Goal: Transaction & Acquisition: Purchase product/service

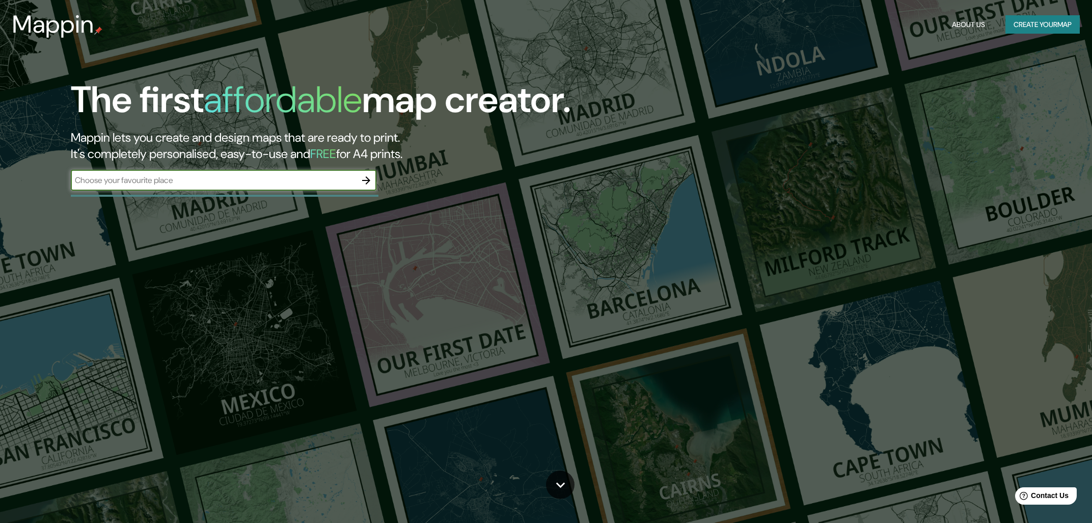
click at [376, 175] on div at bounding box center [366, 180] width 20 height 20
click at [370, 179] on icon "button" at bounding box center [366, 180] width 12 height 12
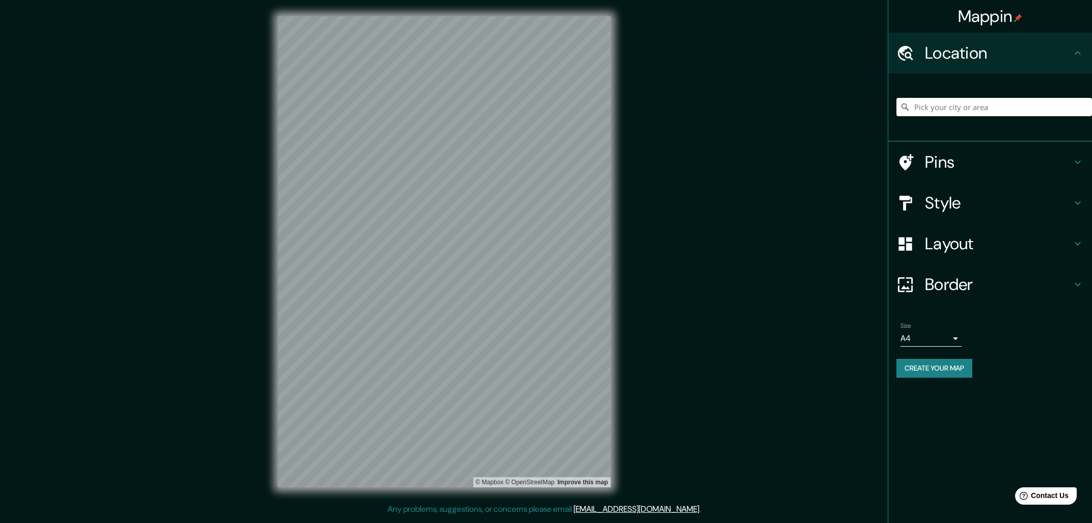
click at [950, 104] on input "Pick your city or area" at bounding box center [995, 107] width 196 height 18
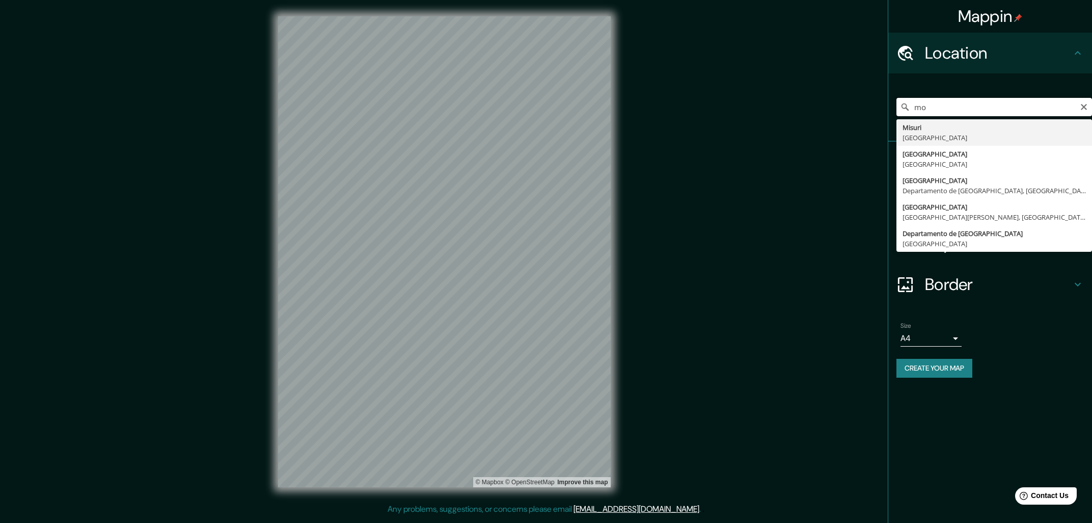
type input "m"
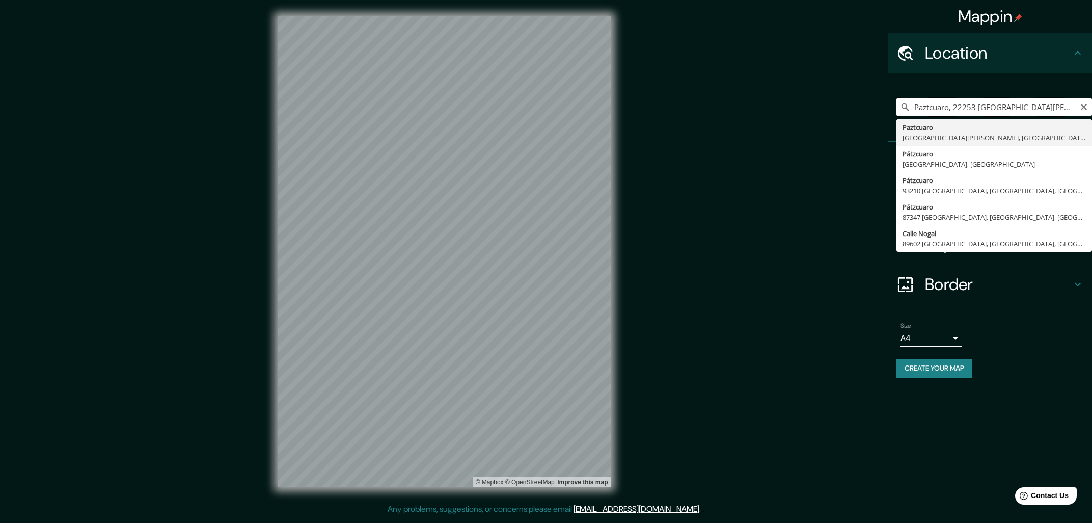
type input "Paztcuaro, 22253 [GEOGRAPHIC_DATA][PERSON_NAME], [GEOGRAPHIC_DATA][US_STATE], […"
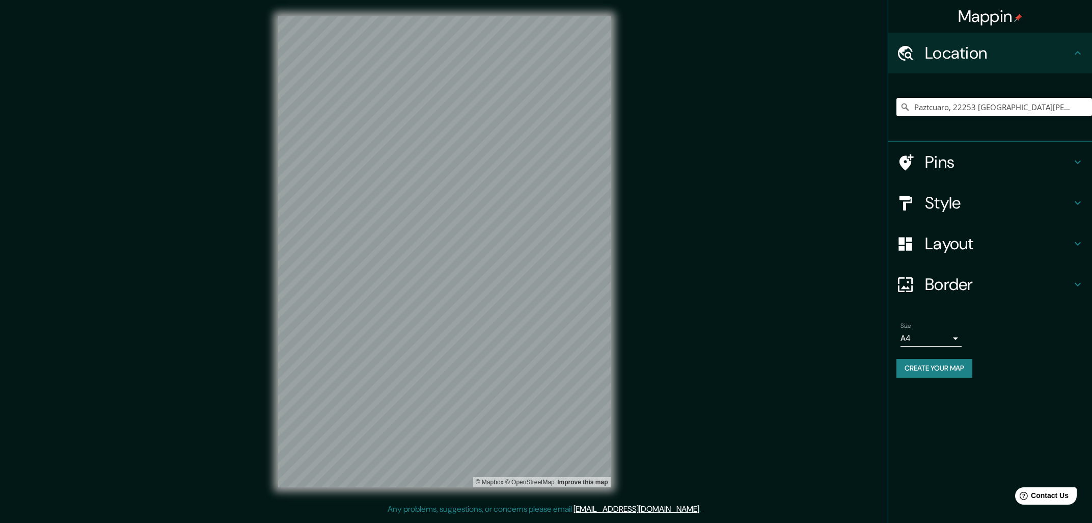
click at [994, 269] on div "Border" at bounding box center [991, 284] width 204 height 41
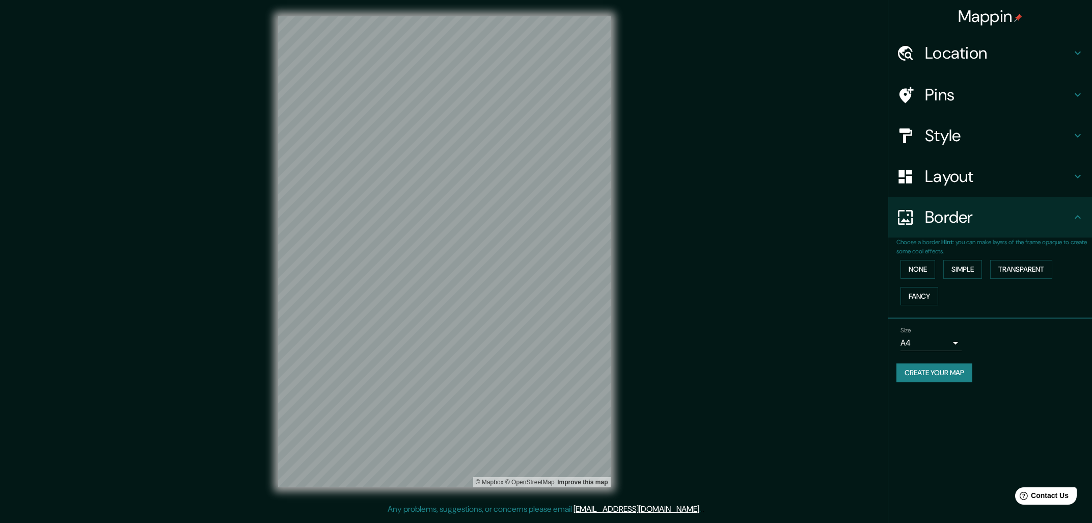
click at [996, 180] on h4 "Layout" at bounding box center [998, 176] width 147 height 20
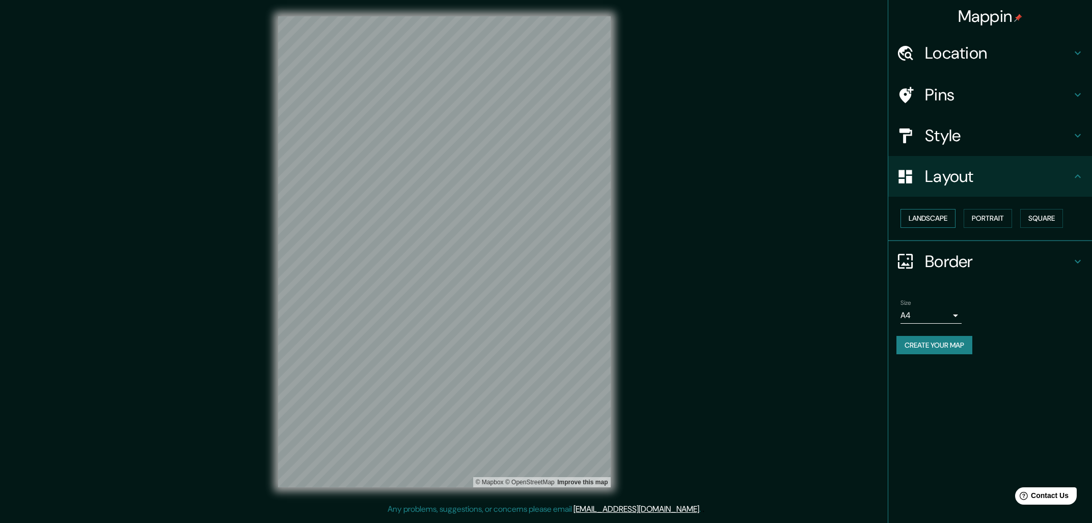
click at [951, 220] on button "Landscape" at bounding box center [928, 218] width 55 height 19
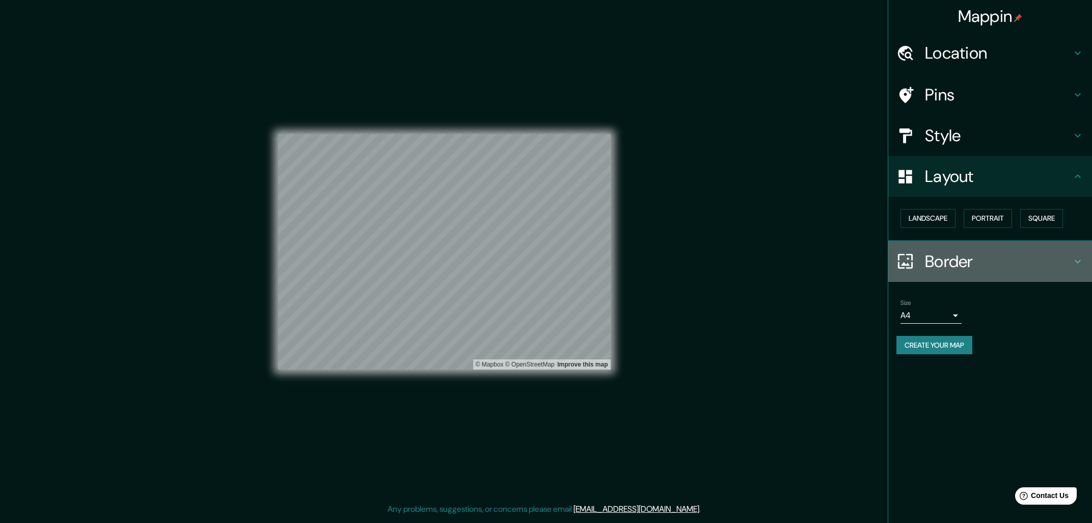
click at [966, 253] on h4 "Border" at bounding box center [998, 261] width 147 height 20
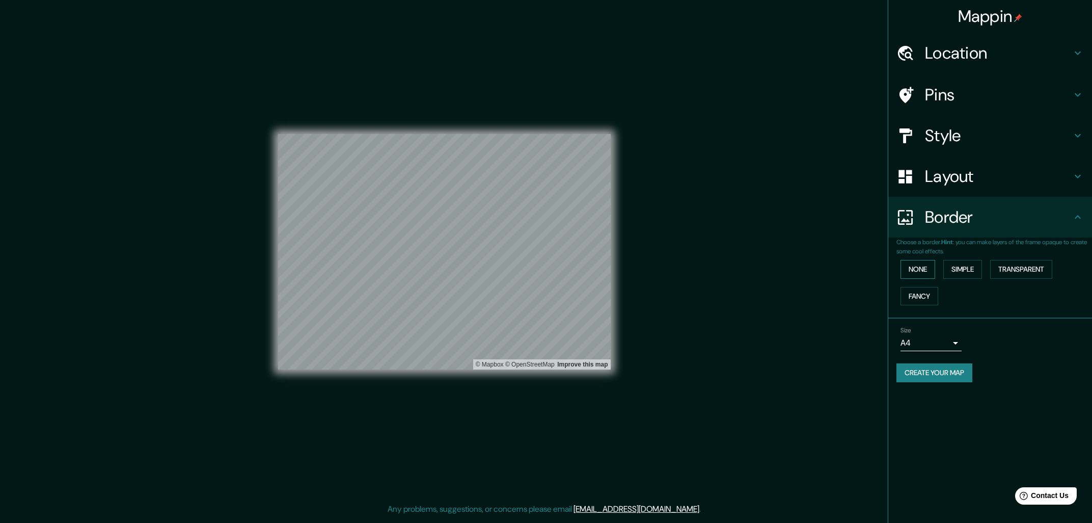
click at [931, 273] on button "None" at bounding box center [918, 269] width 35 height 19
click at [951, 269] on button "Simple" at bounding box center [963, 269] width 39 height 19
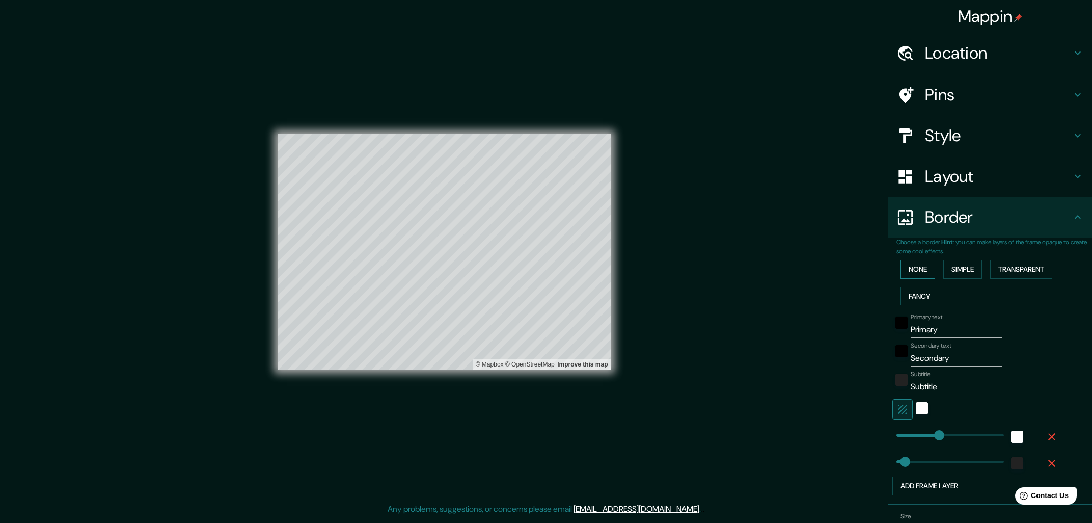
click at [928, 268] on button "None" at bounding box center [918, 269] width 35 height 19
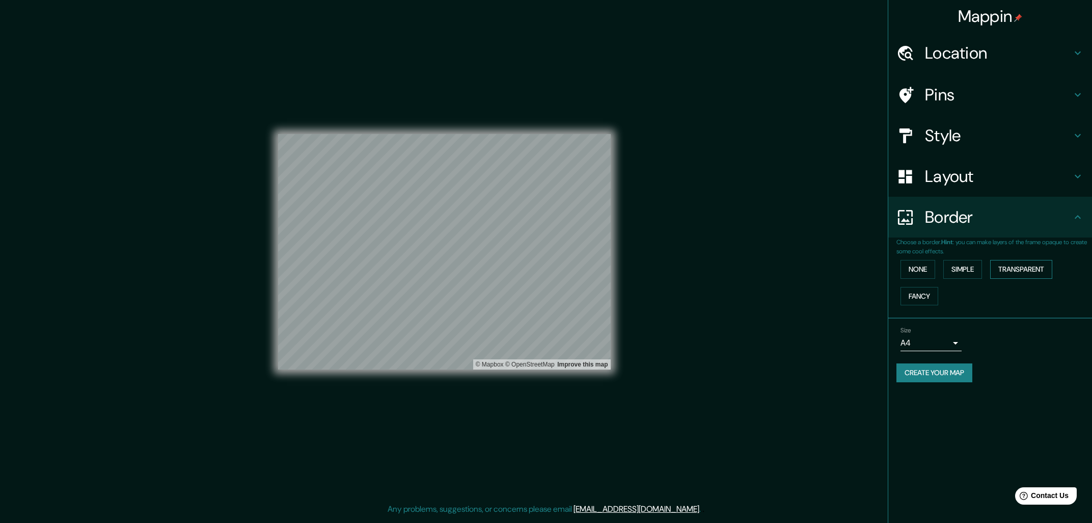
click at [1020, 269] on button "Transparent" at bounding box center [1022, 269] width 62 height 19
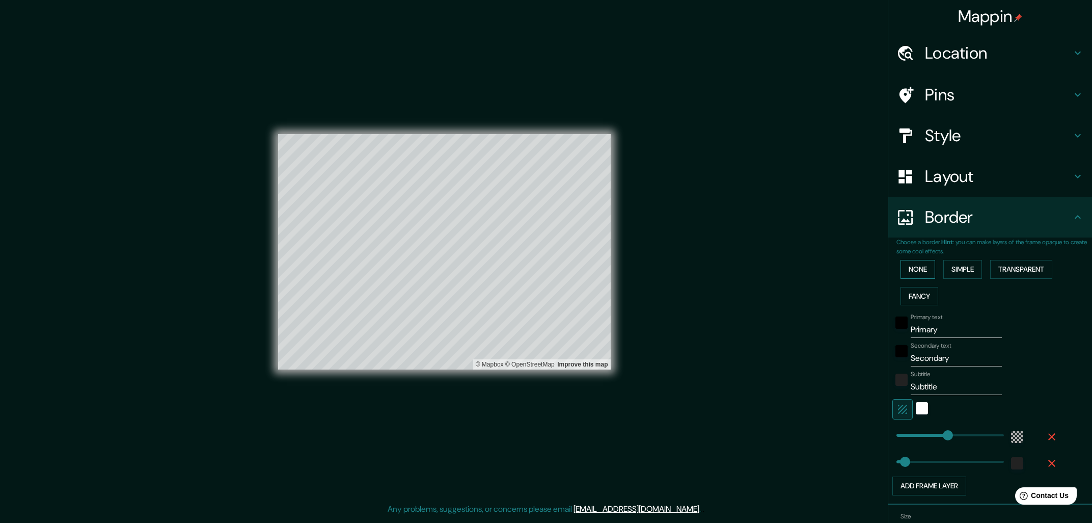
click at [920, 264] on button "None" at bounding box center [918, 269] width 35 height 19
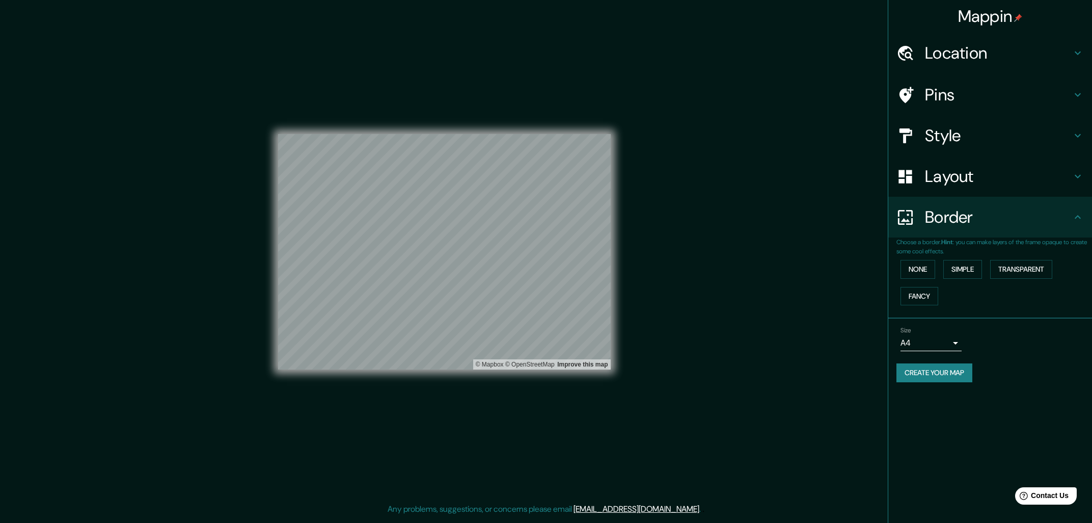
click at [939, 340] on body "Mappin Location [GEOGRAPHIC_DATA], [GEOGRAPHIC_DATA][PERSON_NAME], [GEOGRAPHIC_…" at bounding box center [546, 261] width 1092 height 523
click at [937, 376] on li "A3" at bounding box center [931, 382] width 61 height 18
click at [948, 373] on button "Create your map" at bounding box center [935, 372] width 76 height 19
click at [932, 375] on button "Create your map" at bounding box center [935, 372] width 76 height 19
click at [955, 375] on button "Create your map" at bounding box center [935, 372] width 76 height 19
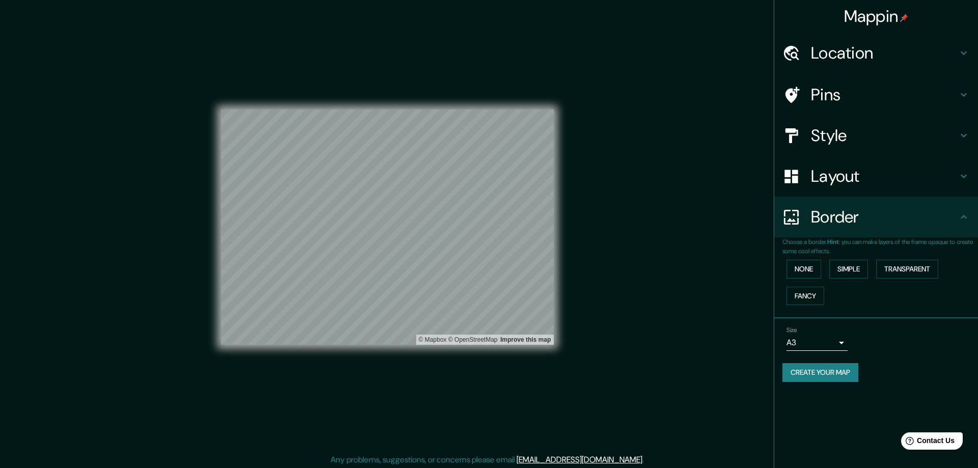
click at [828, 347] on body "Mappin Location [GEOGRAPHIC_DATA], [GEOGRAPHIC_DATA][PERSON_NAME], [GEOGRAPHIC_…" at bounding box center [489, 234] width 978 height 468
click at [820, 358] on li "A4" at bounding box center [817, 364] width 61 height 18
click at [819, 382] on button "Create your map" at bounding box center [821, 372] width 76 height 19
click at [831, 345] on body "Mappin Location [GEOGRAPHIC_DATA], [GEOGRAPHIC_DATA][PERSON_NAME], [GEOGRAPHIC_…" at bounding box center [489, 234] width 978 height 468
click at [798, 382] on li "A3" at bounding box center [817, 382] width 61 height 18
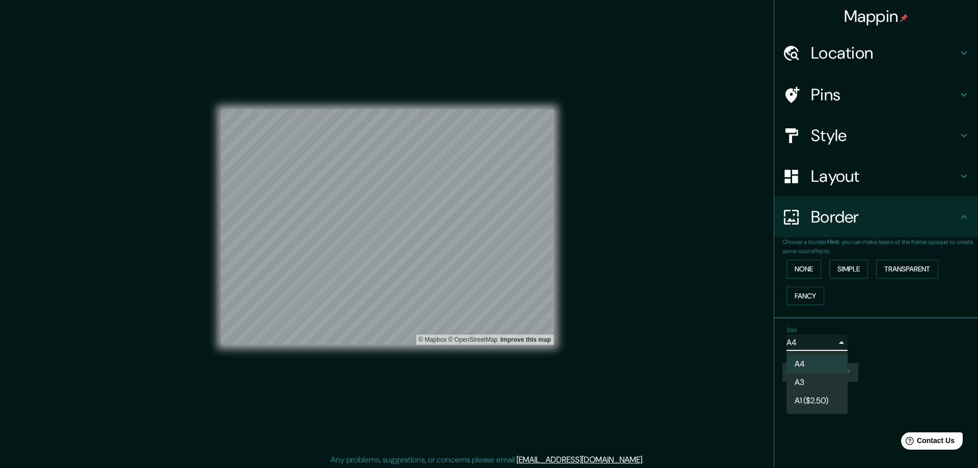
type input "a4"
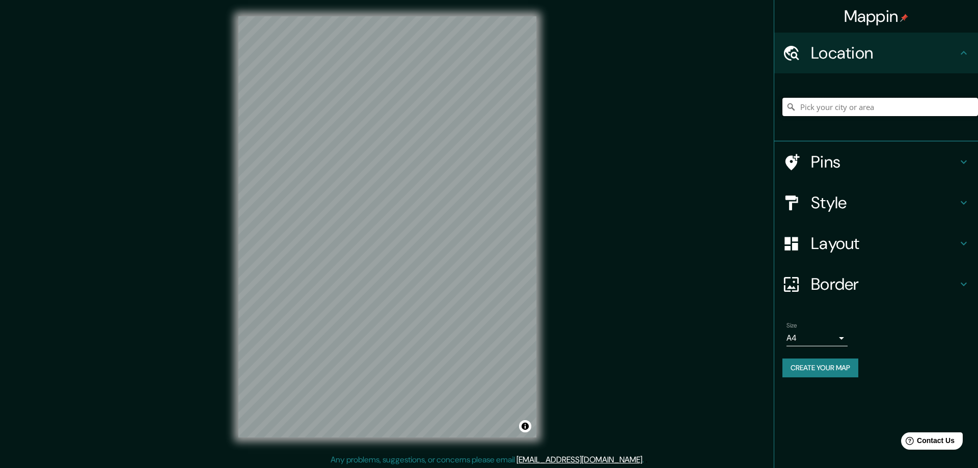
click at [841, 110] on input "Pick your city or area" at bounding box center [881, 107] width 196 height 18
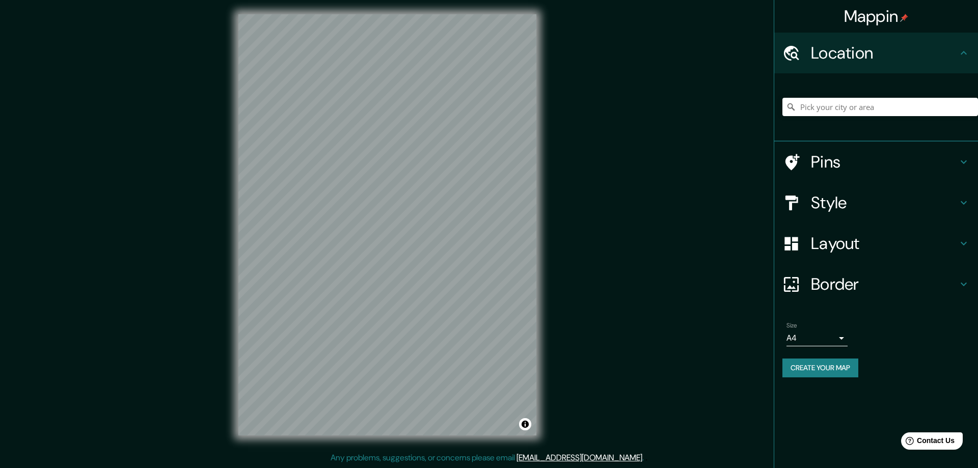
click at [881, 285] on h4 "Border" at bounding box center [884, 284] width 147 height 20
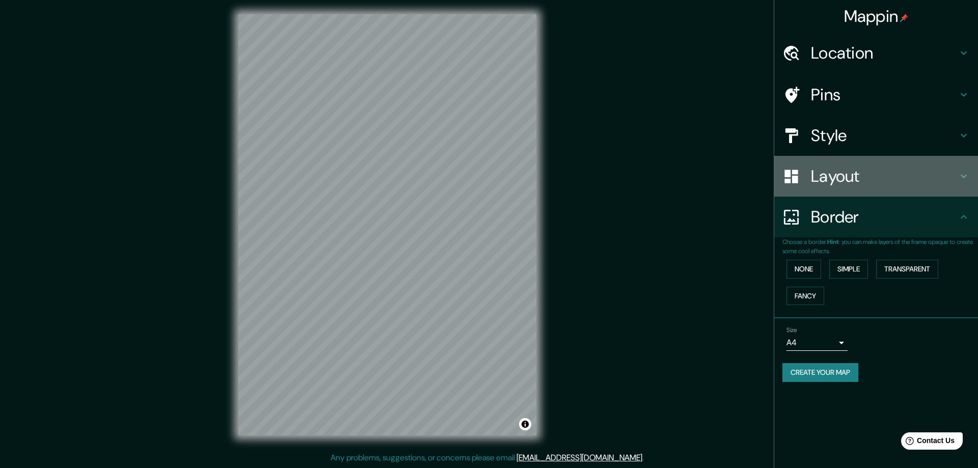
click at [876, 172] on h4 "Layout" at bounding box center [884, 176] width 147 height 20
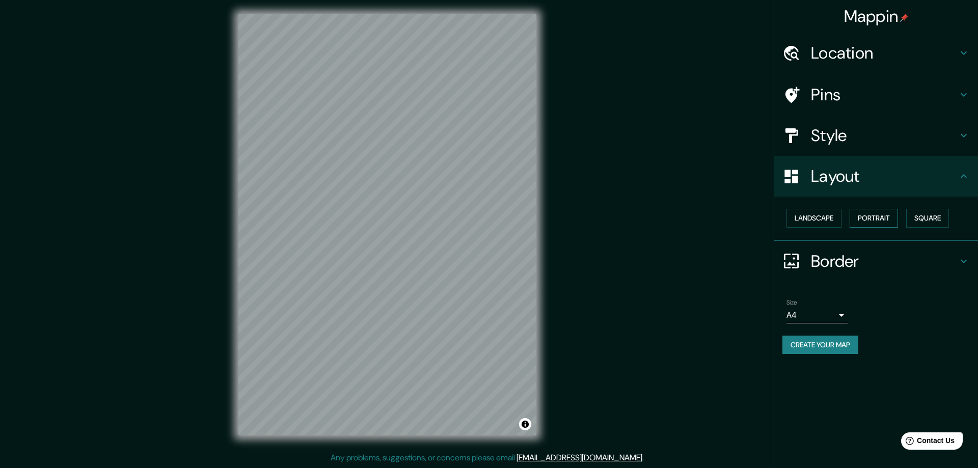
click at [892, 219] on button "Portrait" at bounding box center [874, 218] width 48 height 19
click at [916, 219] on button "Square" at bounding box center [927, 218] width 43 height 19
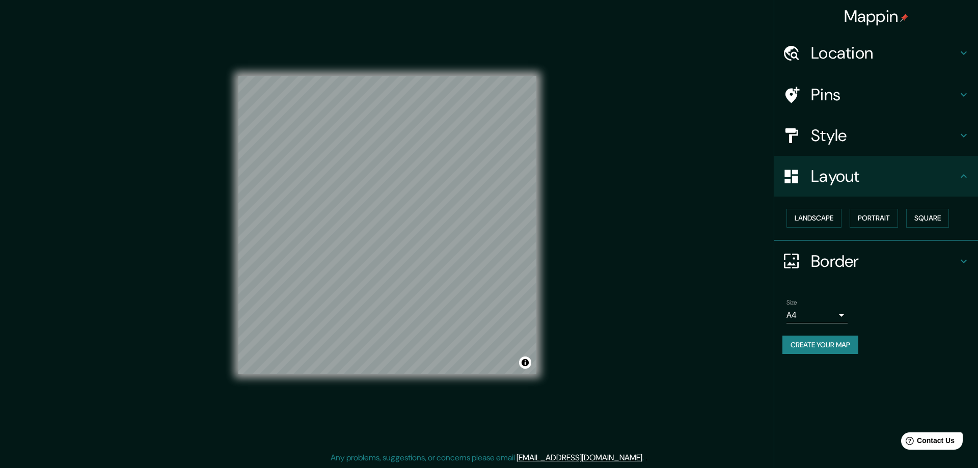
click at [844, 219] on div "Landscape Portrait Square" at bounding box center [881, 218] width 196 height 27
click at [833, 218] on button "Landscape" at bounding box center [814, 218] width 55 height 19
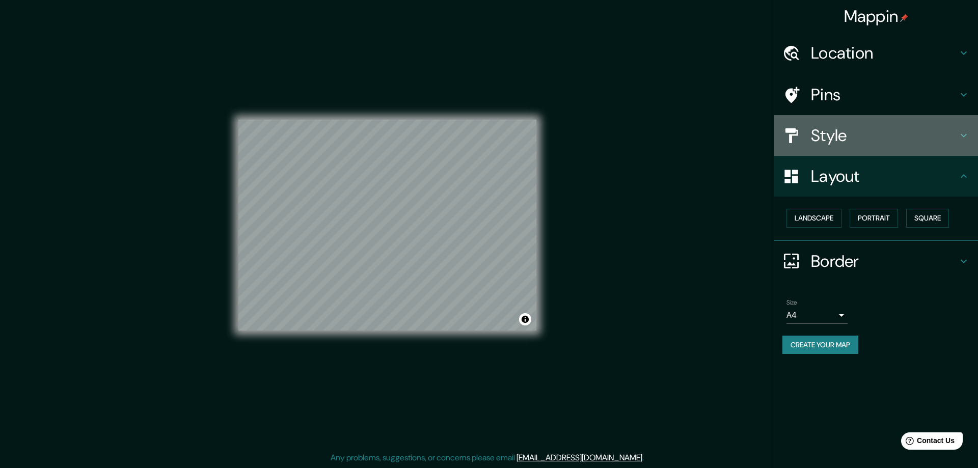
click at [841, 135] on h4 "Style" at bounding box center [884, 135] width 147 height 20
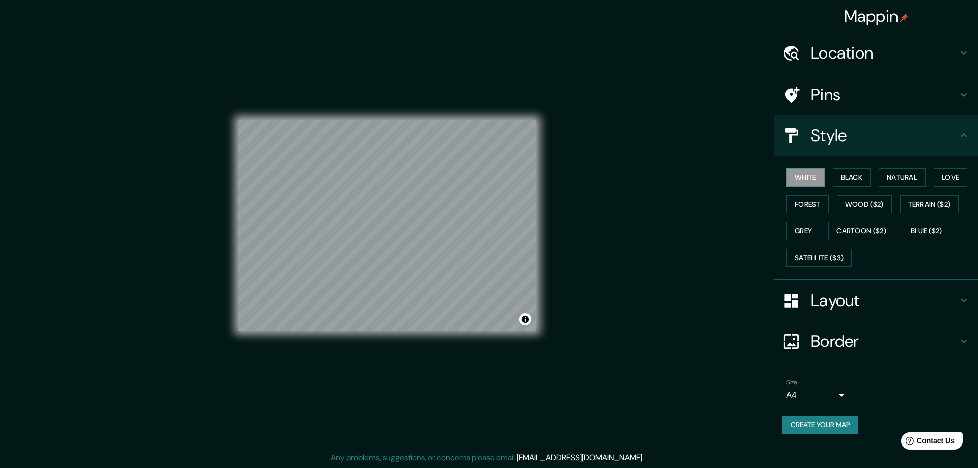
click at [841, 135] on h4 "Style" at bounding box center [884, 135] width 147 height 20
click at [824, 253] on button "Satellite ($3)" at bounding box center [819, 258] width 65 height 19
click at [837, 237] on button "Cartoon ($2)" at bounding box center [862, 231] width 66 height 19
click at [927, 226] on button "Blue ($2)" at bounding box center [927, 231] width 48 height 19
click at [945, 211] on button "Terrain ($2)" at bounding box center [929, 204] width 59 height 19
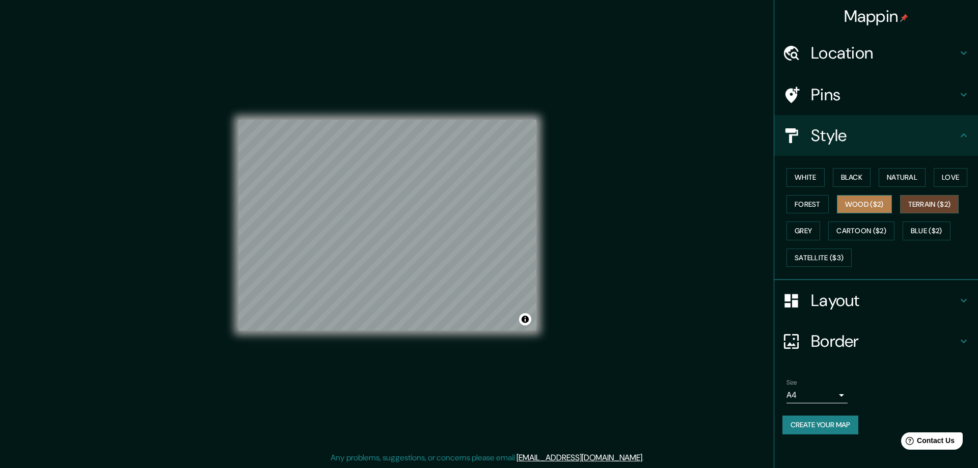
click at [863, 205] on button "Wood ($2)" at bounding box center [864, 204] width 55 height 19
click at [823, 205] on button "Forest" at bounding box center [808, 204] width 42 height 19
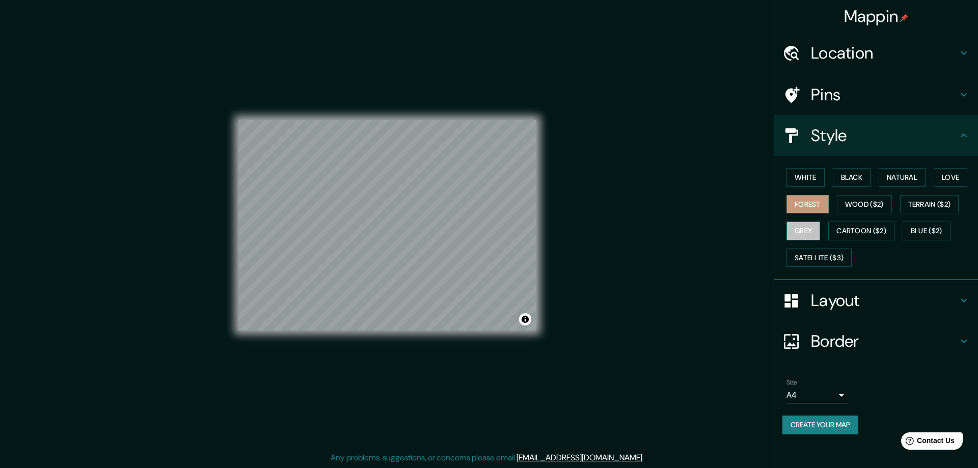
click at [809, 228] on button "Grey" at bounding box center [804, 231] width 34 height 19
click at [955, 175] on button "Love" at bounding box center [951, 177] width 34 height 19
click at [914, 181] on button "Natural" at bounding box center [902, 177] width 47 height 19
click at [852, 183] on button "Black" at bounding box center [852, 177] width 38 height 19
click at [807, 179] on button "White" at bounding box center [806, 177] width 38 height 19
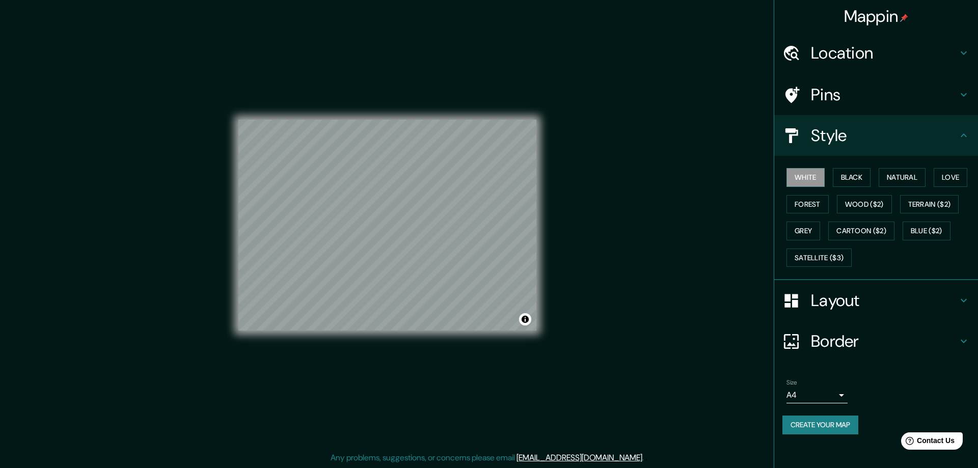
click at [823, 394] on body "Mappin Location Pins Style White Black Natural Love Forest Wood ($2) Terrain ($…" at bounding box center [489, 232] width 978 height 468
click at [809, 430] on li "A3" at bounding box center [817, 428] width 61 height 18
click at [810, 430] on button "Create your map" at bounding box center [821, 425] width 76 height 19
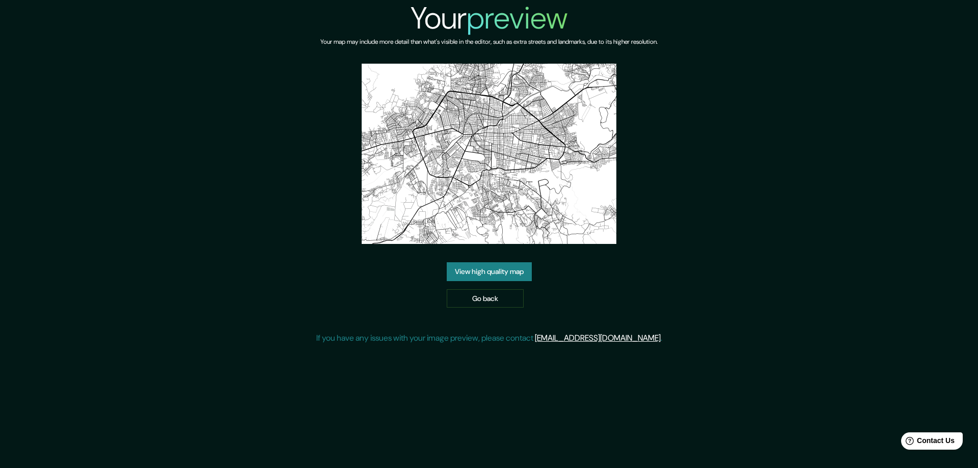
click at [493, 275] on link "View high quality map" at bounding box center [489, 271] width 85 height 19
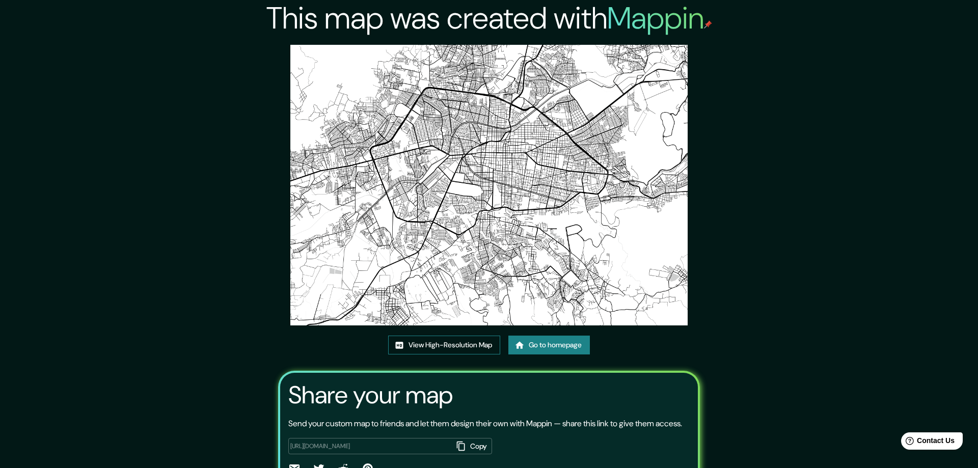
click at [437, 342] on link "View High-Resolution Map" at bounding box center [444, 345] width 112 height 19
